Goal: Transaction & Acquisition: Book appointment/travel/reservation

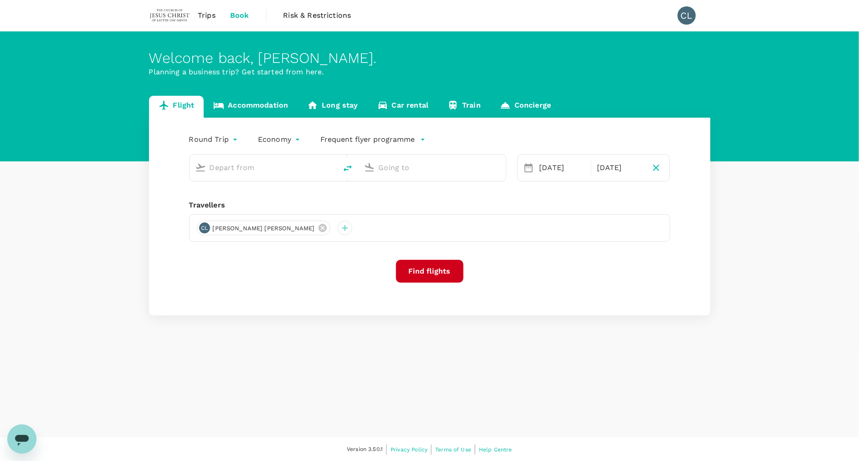
type input "Kuala Lumpur Intl ([GEOGRAPHIC_DATA])"
type input "Hong Kong Intl (HKG)"
type input "Kuala Lumpur Intl ([GEOGRAPHIC_DATA])"
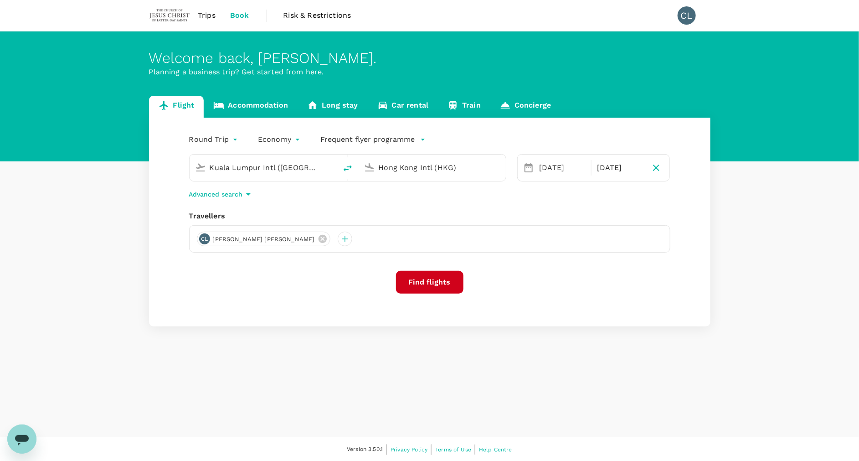
click at [245, 170] on input "Kuala Lumpur Intl ([GEOGRAPHIC_DATA])" at bounding box center [264, 167] width 108 height 14
click at [396, 167] on input "Hong Kong Intl (HKG)" at bounding box center [433, 167] width 108 height 14
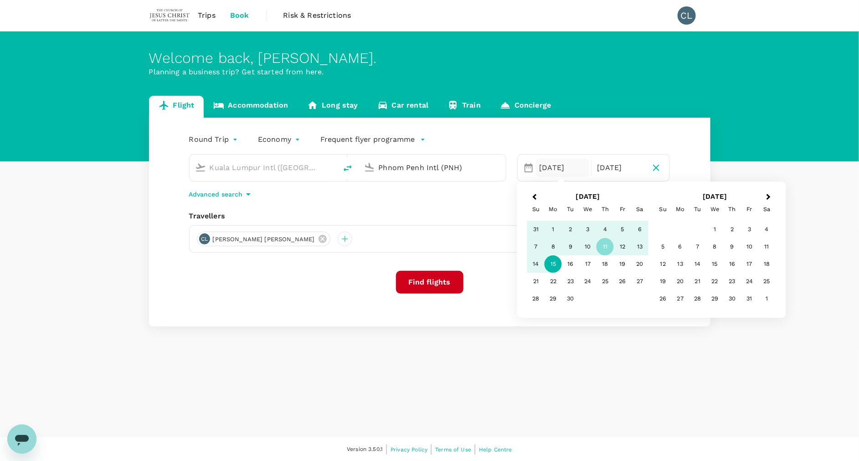
type input "Phnom Penh Intl (PNH)"
click at [771, 198] on button "Next Month" at bounding box center [769, 197] width 15 height 15
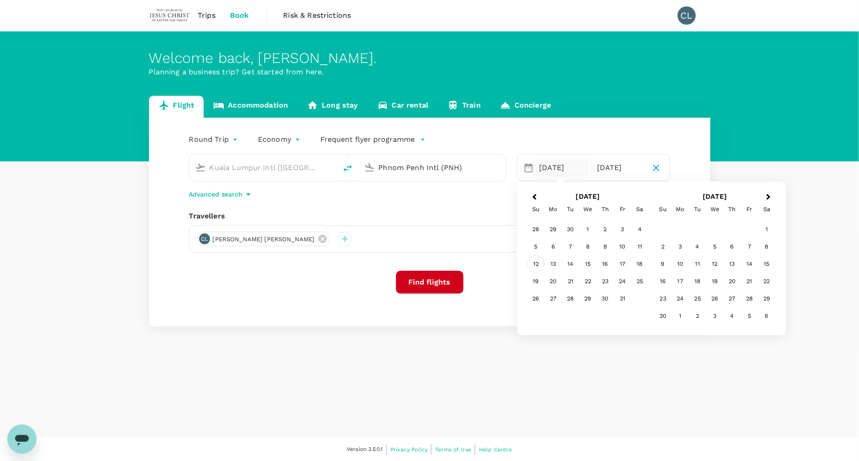
click at [534, 265] on div "12" at bounding box center [535, 264] width 17 height 17
click at [642, 264] on div "18" at bounding box center [639, 264] width 17 height 17
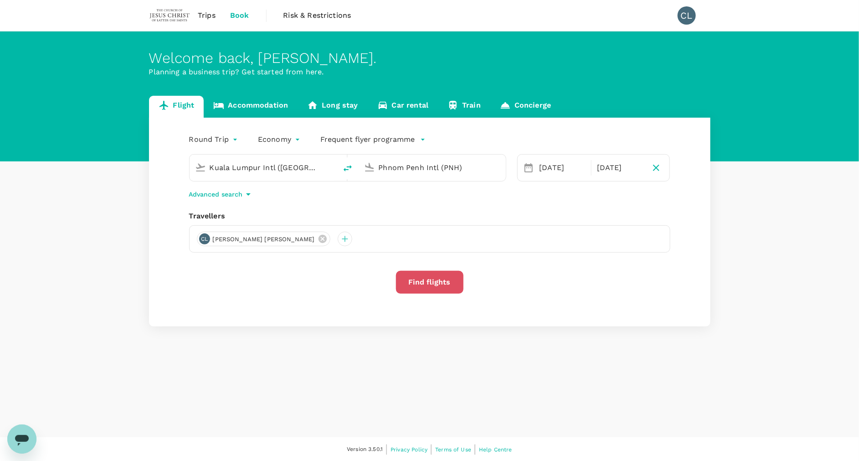
click at [446, 274] on button "Find flights" at bounding box center [429, 282] width 67 height 23
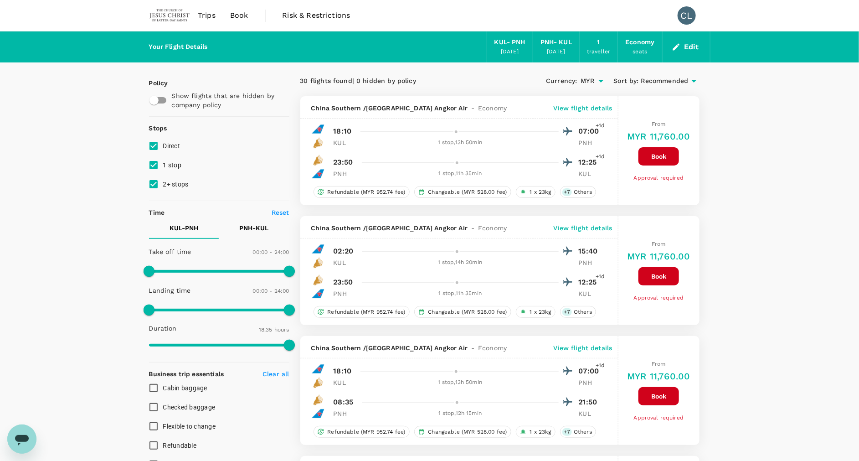
click at [691, 47] on button "Edit" at bounding box center [686, 47] width 33 height 15
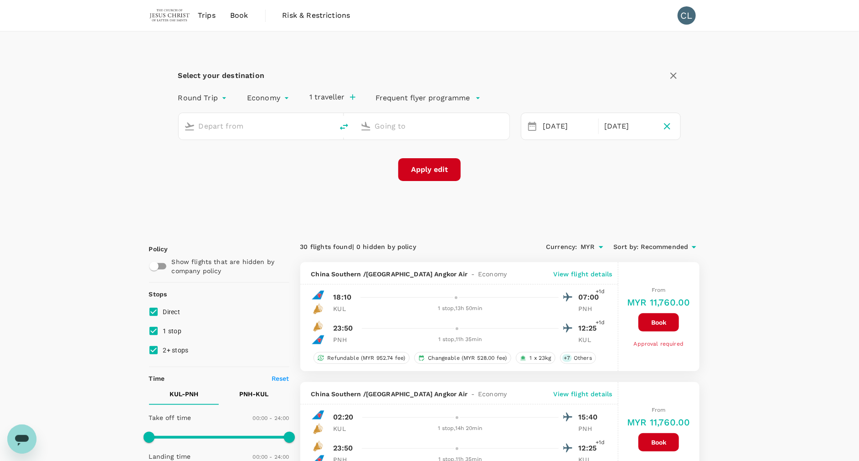
type input "Kuala Lumpur Intl ([GEOGRAPHIC_DATA])"
click at [461, 121] on input "Phnom Penh Intl (PNH)" at bounding box center [432, 126] width 115 height 14
type input "K"
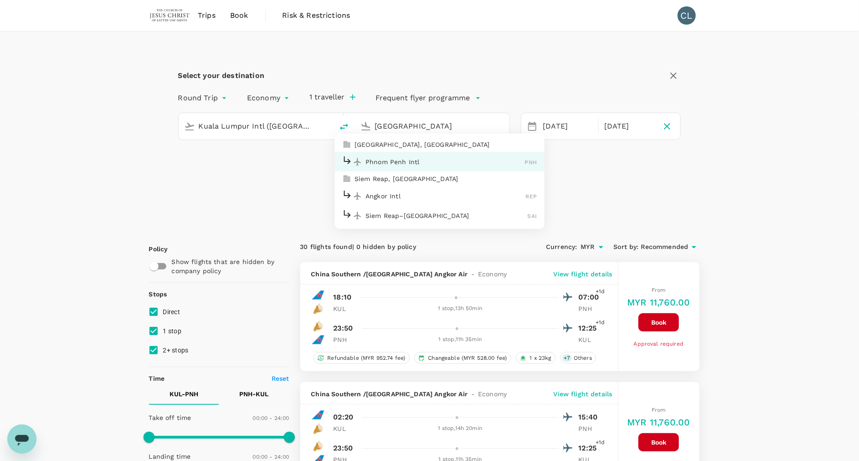
type input "Phnom Penh Intl (PNH)"
